Goal: Task Accomplishment & Management: Manage account settings

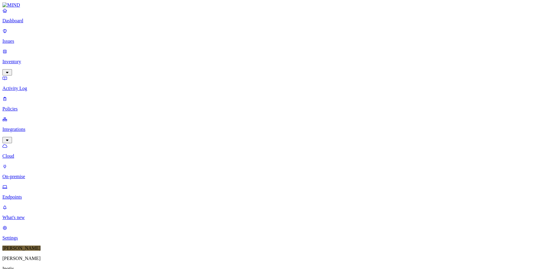
scroll to position [154, 0]
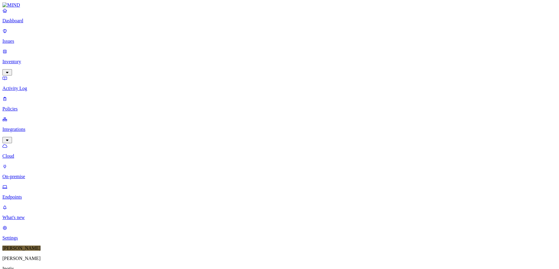
scroll to position [154, 0]
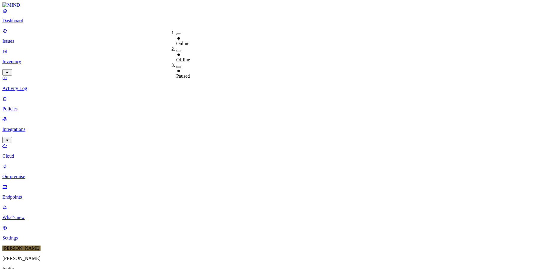
click at [176, 52] on div "Offline" at bounding box center [176, 57] width 0 height 11
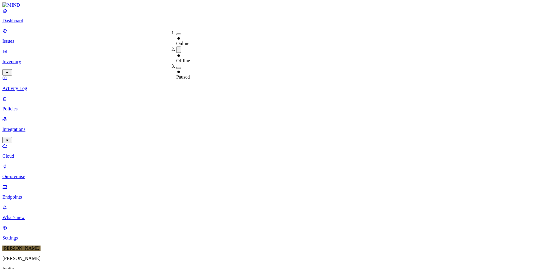
click at [176, 69] on div "Paused" at bounding box center [176, 74] width 0 height 11
click at [176, 53] on div "Offline" at bounding box center [176, 58] width 0 height 11
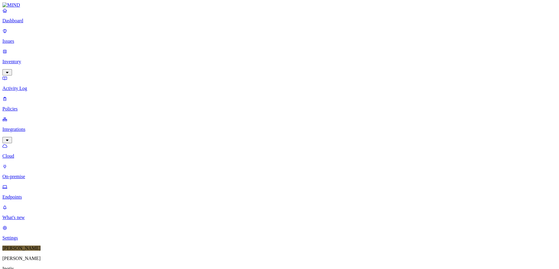
scroll to position [0, 0]
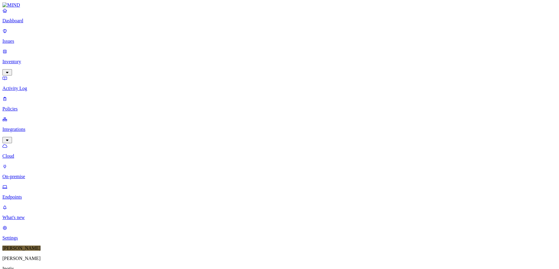
scroll to position [154, 0]
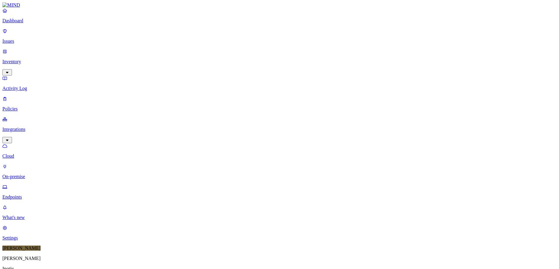
copy h3 "wl-lap-hp56"
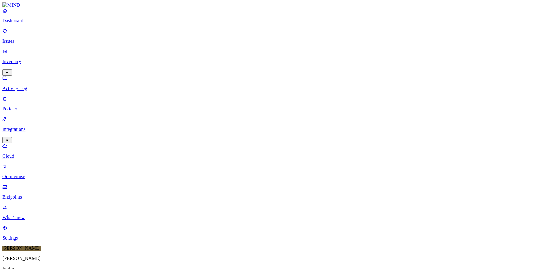
scroll to position [154, 0]
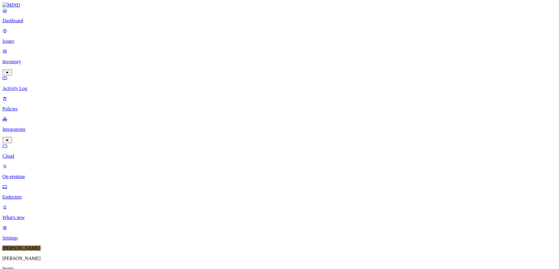
copy h3 "wl-desk-dell12"
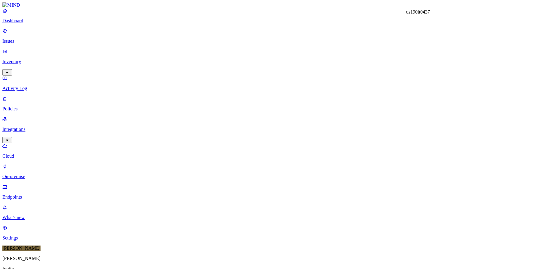
copy h3 "us190lt0437"
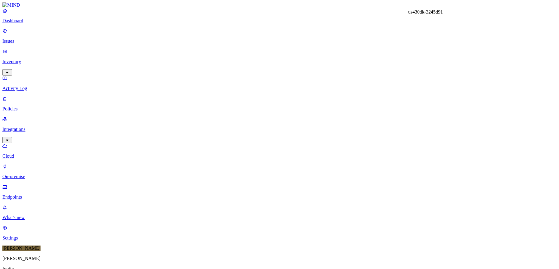
copy h3 "us430dk-3245d91"
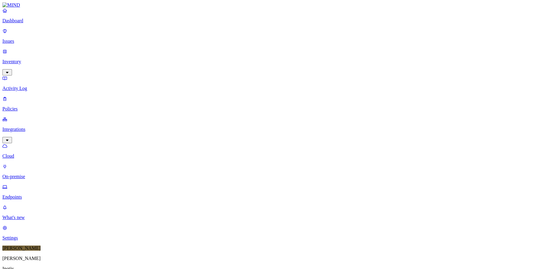
click at [176, 69] on div "Paused" at bounding box center [176, 74] width 0 height 11
type input "US430DK-3245D91"
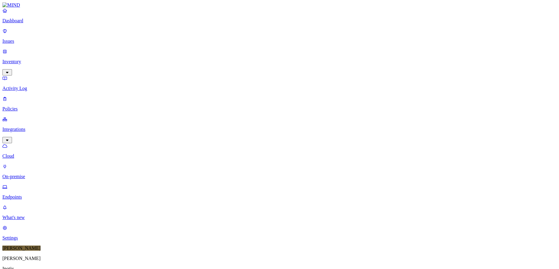
drag, startPoint x: 386, startPoint y: 6, endPoint x: 358, endPoint y: 28, distance: 34.9
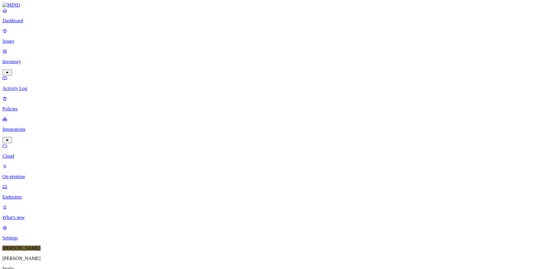
click at [176, 62] on div "Paused" at bounding box center [176, 70] width 0 height 16
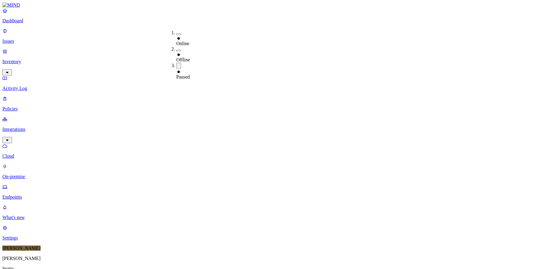
copy h3 "us312lt0006"
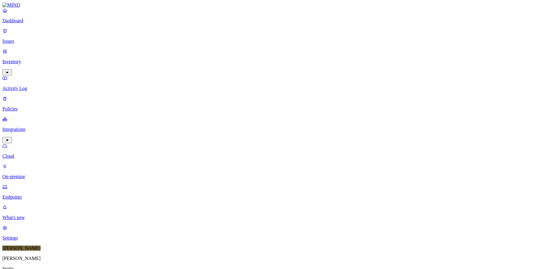
click at [178, 70] on icon at bounding box center [178, 71] width 2 height 2
type input "us312lt0006"
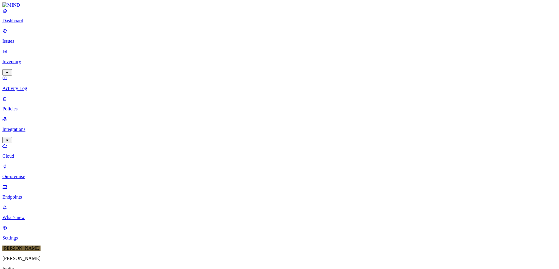
drag, startPoint x: 180, startPoint y: 21, endPoint x: 182, endPoint y: 24, distance: 4.5
click at [178, 69] on icon at bounding box center [178, 70] width 2 height 2
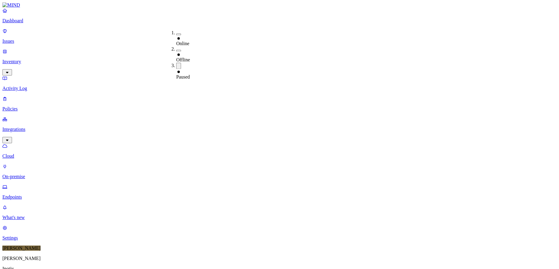
copy h3 "us212dt0018"
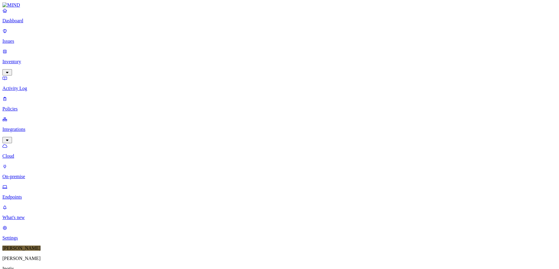
copy h3 "in-gtox-lab6"
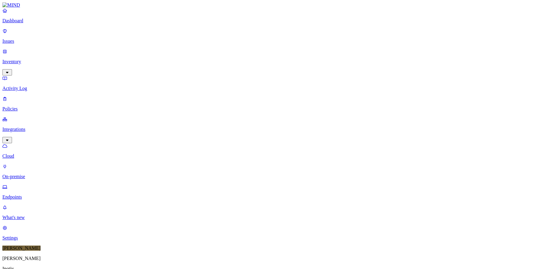
copy h3 "us412dn-5012v34"
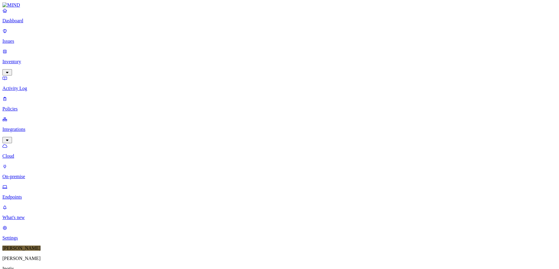
copy h3 "in-gbg-mxl7261"
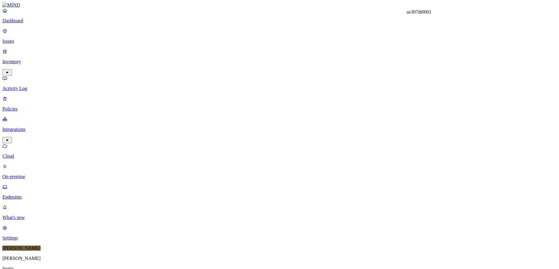
copy h3 "us307dt0001"
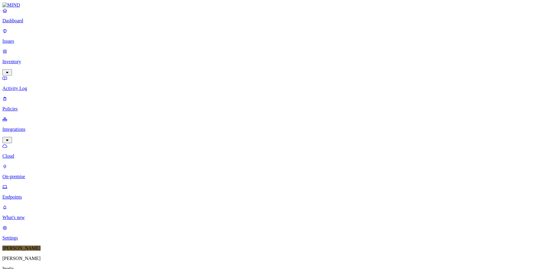
copy h3 "us237dtk004"
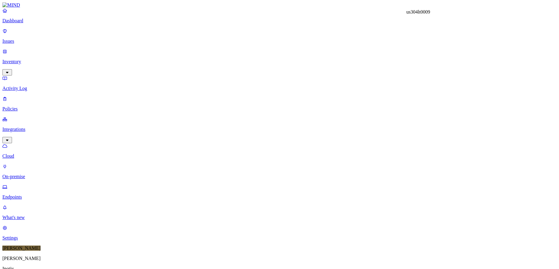
copy h3 "us304lt0009"
drag, startPoint x: 18, startPoint y: 67, endPoint x: 3, endPoint y: 65, distance: 15.8
click at [18, 106] on p "Policies" at bounding box center [279, 108] width 554 height 5
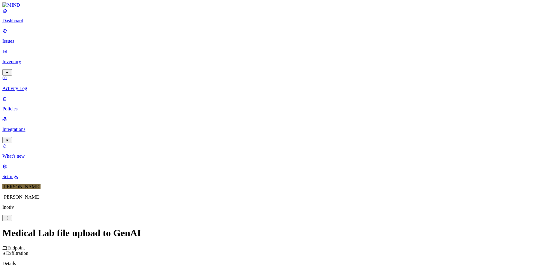
scroll to position [164, 0]
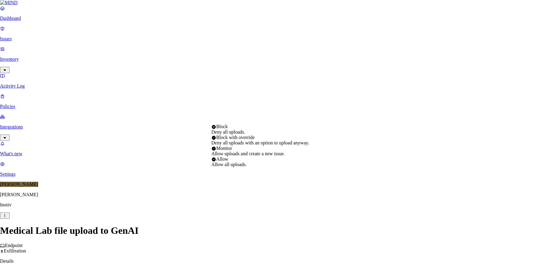
select select "2"
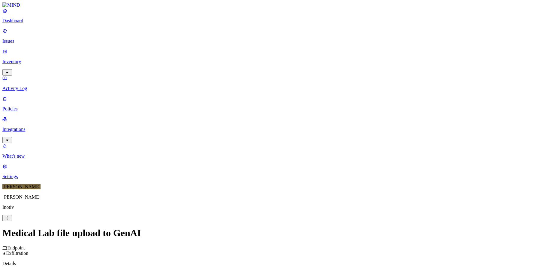
scroll to position [321, 0]
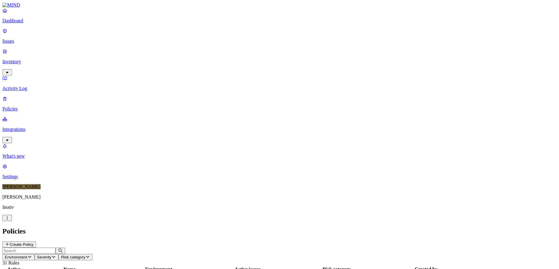
scroll to position [150, 0]
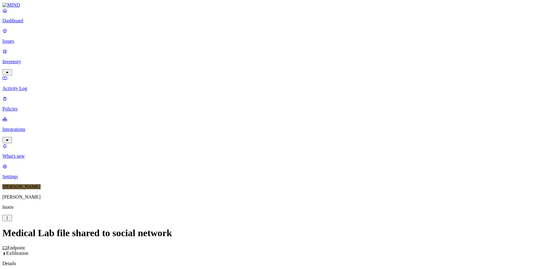
scroll to position [321, 0]
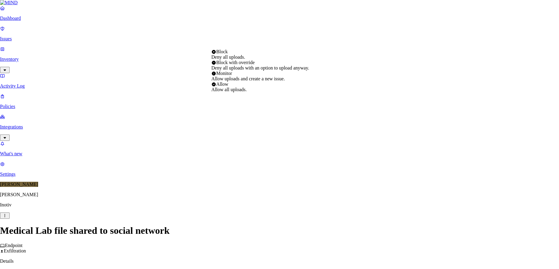
select select "2"
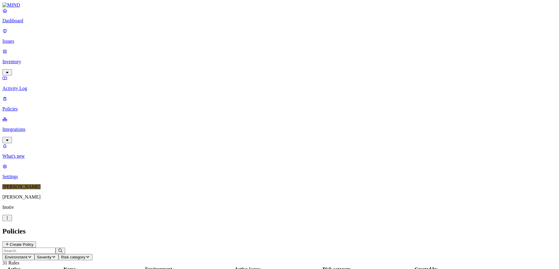
drag, startPoint x: 185, startPoint y: 32, endPoint x: 204, endPoint y: 33, distance: 18.7
click at [132, 268] on div at bounding box center [88, 272] width 88 height 0
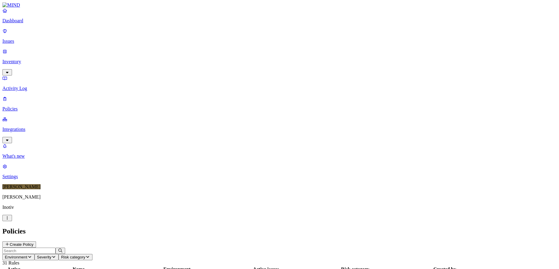
scroll to position [0, 0]
click at [22, 86] on p "Activity Log" at bounding box center [279, 88] width 554 height 5
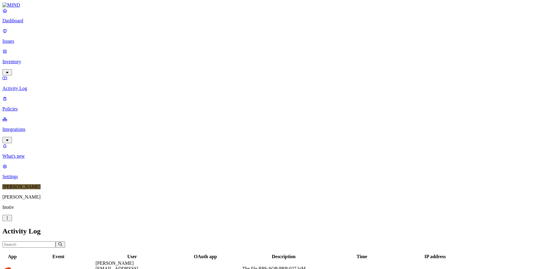
click at [20, 39] on p "Issues" at bounding box center [279, 40] width 554 height 5
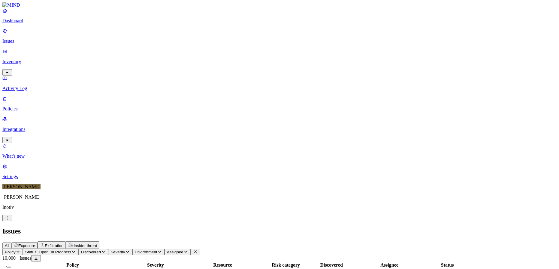
click at [17, 59] on p "Inventory" at bounding box center [279, 61] width 554 height 5
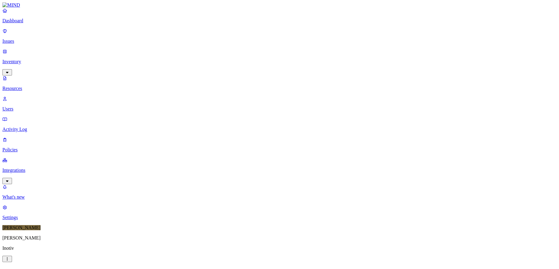
click at [25, 106] on p "Users" at bounding box center [279, 108] width 554 height 5
click at [21, 23] on p "Dashboard" at bounding box center [279, 20] width 554 height 5
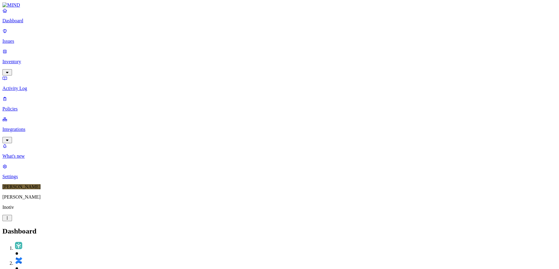
click at [32, 126] on p "Integrations" at bounding box center [279, 128] width 554 height 5
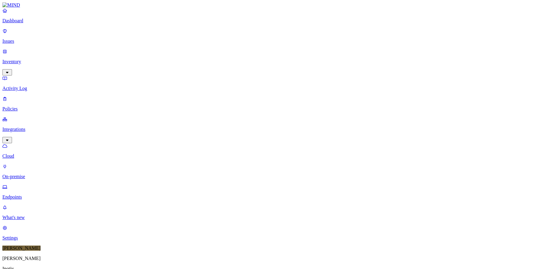
click at [29, 194] on p "Endpoints" at bounding box center [279, 196] width 554 height 5
